Goal: Information Seeking & Learning: Learn about a topic

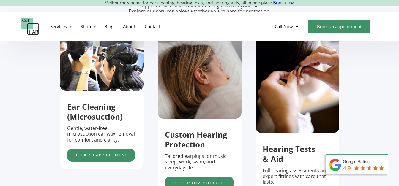
scroll to position [178, 0]
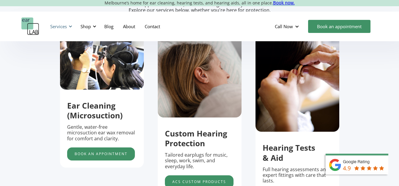
click at [61, 26] on div "Services" at bounding box center [58, 26] width 17 height 6
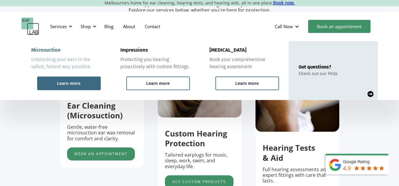
click at [71, 80] on div "Learn more" at bounding box center [69, 84] width 64 height 14
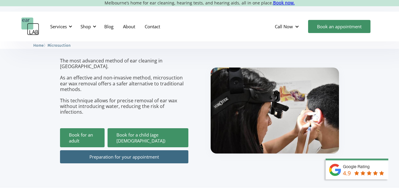
scroll to position [30, 0]
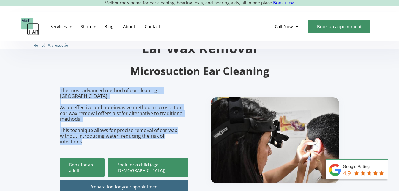
drag, startPoint x: 185, startPoint y: 129, endPoint x: 56, endPoint y: 90, distance: 135.1
click at [56, 90] on section "Ear Wax Removal Microsuction Ear Cleaning The most advanced method of ear clean…" at bounding box center [199, 114] width 399 height 205
copy p "The most advanced method of ear cleaning in Melbourne. As an effective and non-…"
